Goal: Find specific page/section: Find specific page/section

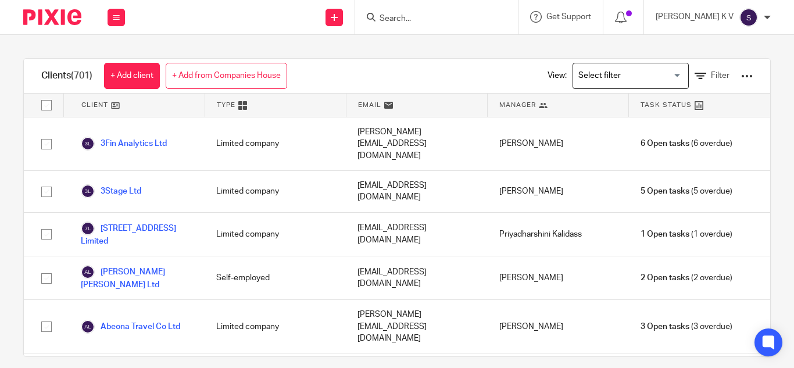
click at [449, 18] on input "Search" at bounding box center [430, 19] width 105 height 10
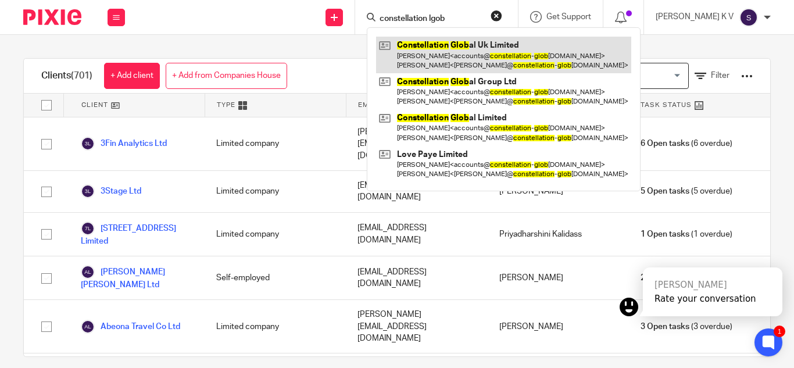
type input "constellation lgob"
click at [532, 42] on link at bounding box center [503, 55] width 255 height 36
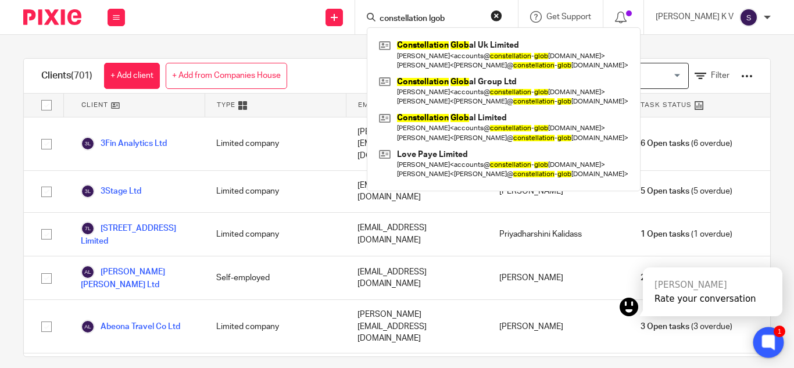
click at [761, 341] on icon at bounding box center [768, 342] width 19 height 19
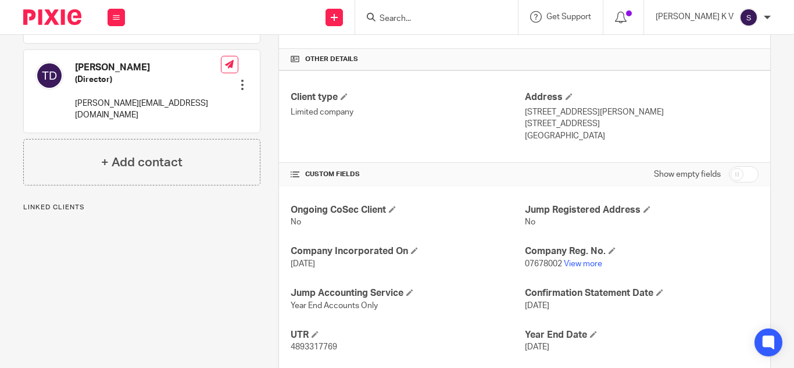
scroll to position [290, 0]
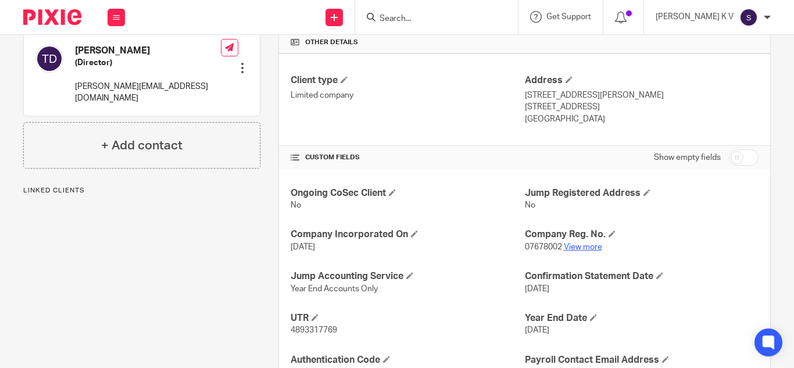
click at [564, 249] on link "View more" at bounding box center [583, 247] width 38 height 8
click at [447, 19] on input "c" at bounding box center [430, 19] width 105 height 10
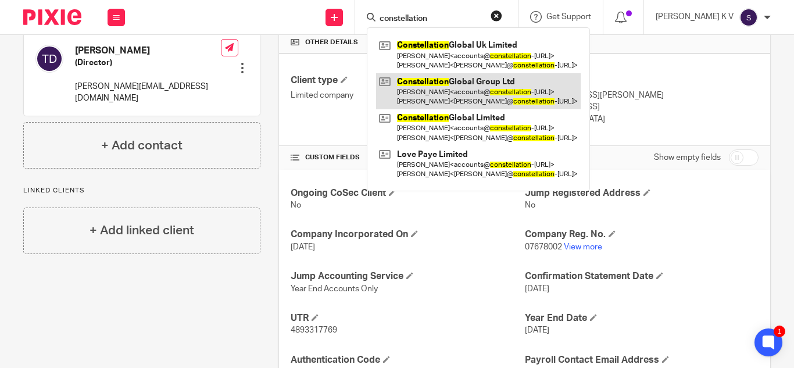
type input "constellation"
click at [482, 92] on link at bounding box center [478, 91] width 204 height 36
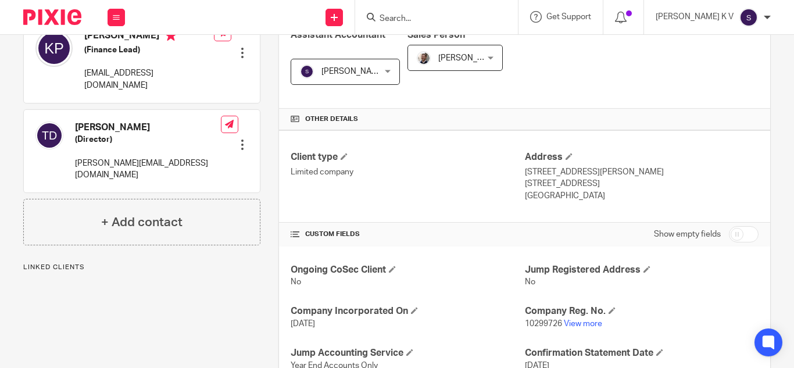
scroll to position [216, 0]
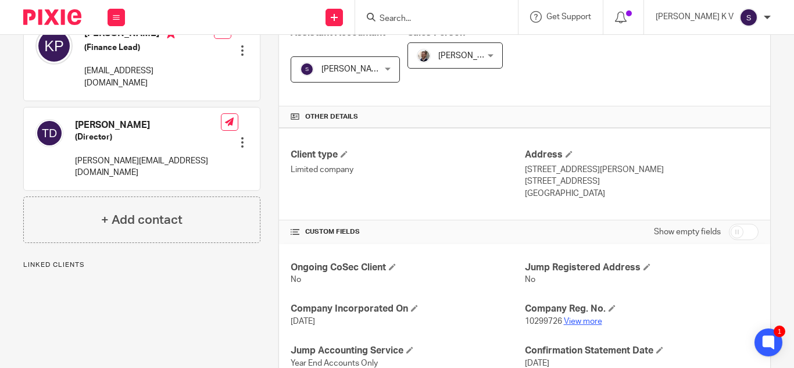
click at [580, 318] on link "View more" at bounding box center [583, 321] width 38 height 8
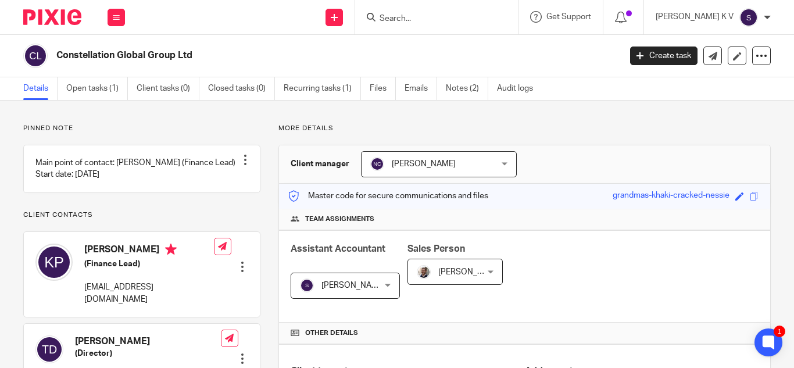
click at [443, 19] on input "Search" at bounding box center [430, 19] width 105 height 10
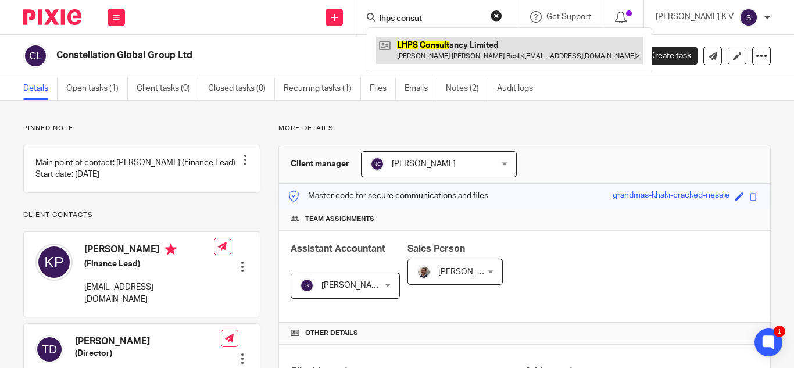
type input "lhps consut"
click at [462, 52] on link at bounding box center [509, 50] width 267 height 27
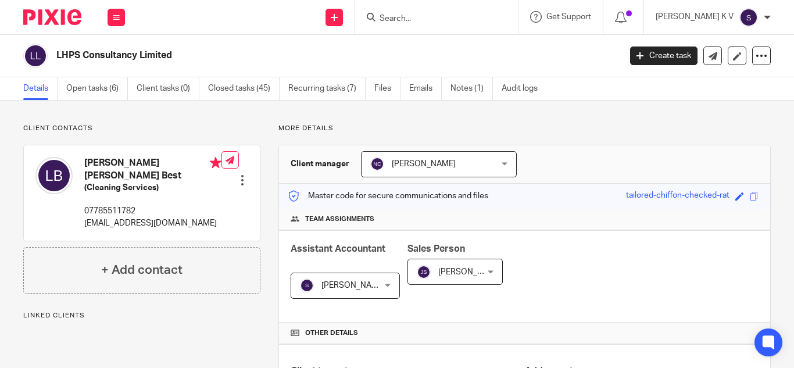
scroll to position [467, 0]
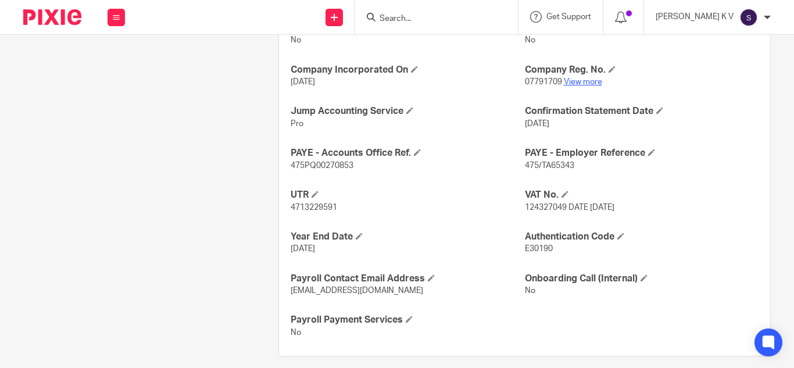
click at [572, 78] on link "View more" at bounding box center [583, 82] width 38 height 8
click at [456, 20] on input "c" at bounding box center [430, 19] width 105 height 10
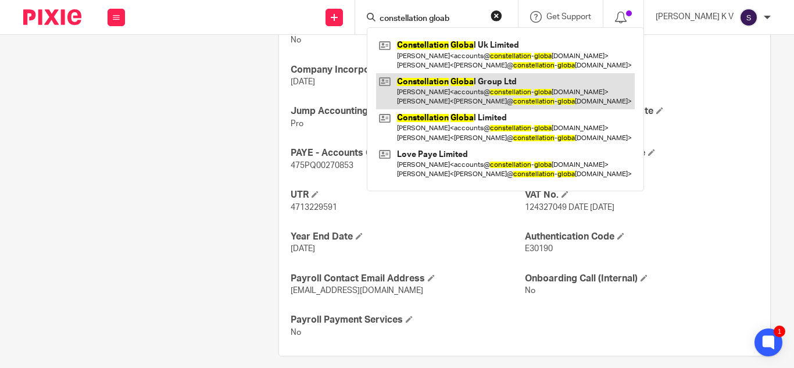
type input "constellation gloab"
click at [494, 87] on link at bounding box center [505, 91] width 259 height 36
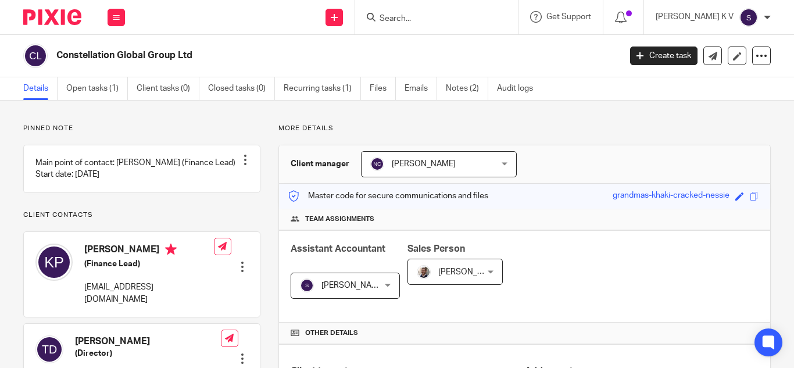
scroll to position [288, 0]
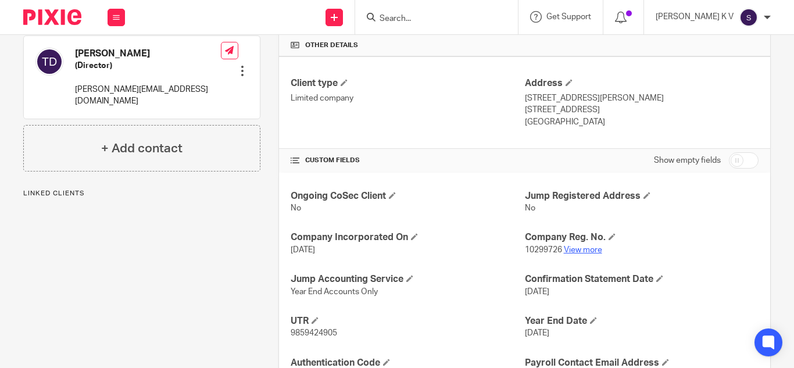
click at [571, 247] on link "View more" at bounding box center [583, 250] width 38 height 8
